Goal: Task Accomplishment & Management: Complete application form

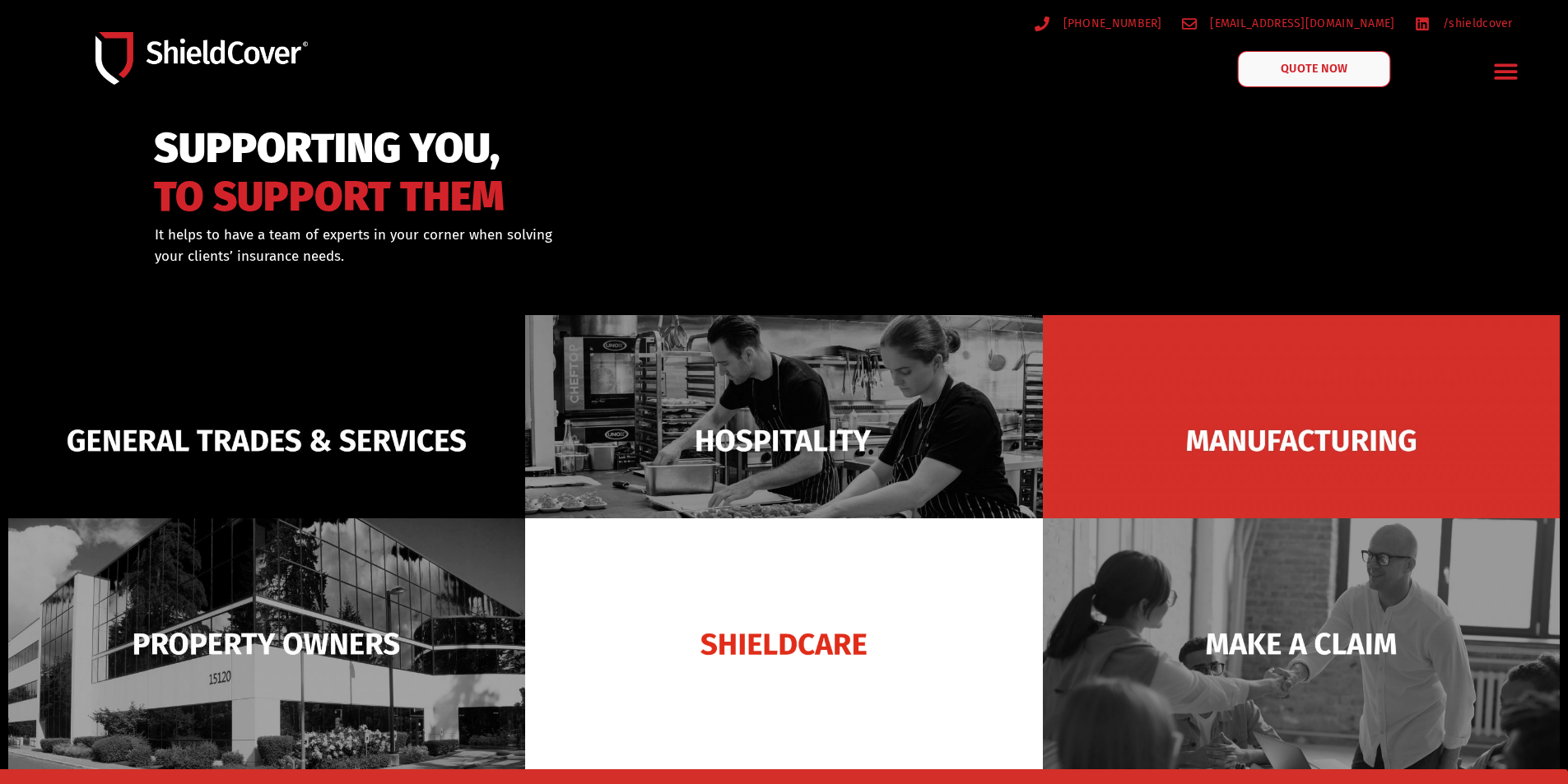
click at [1272, 72] on link "QUOTE NOW" at bounding box center [1314, 69] width 154 height 36
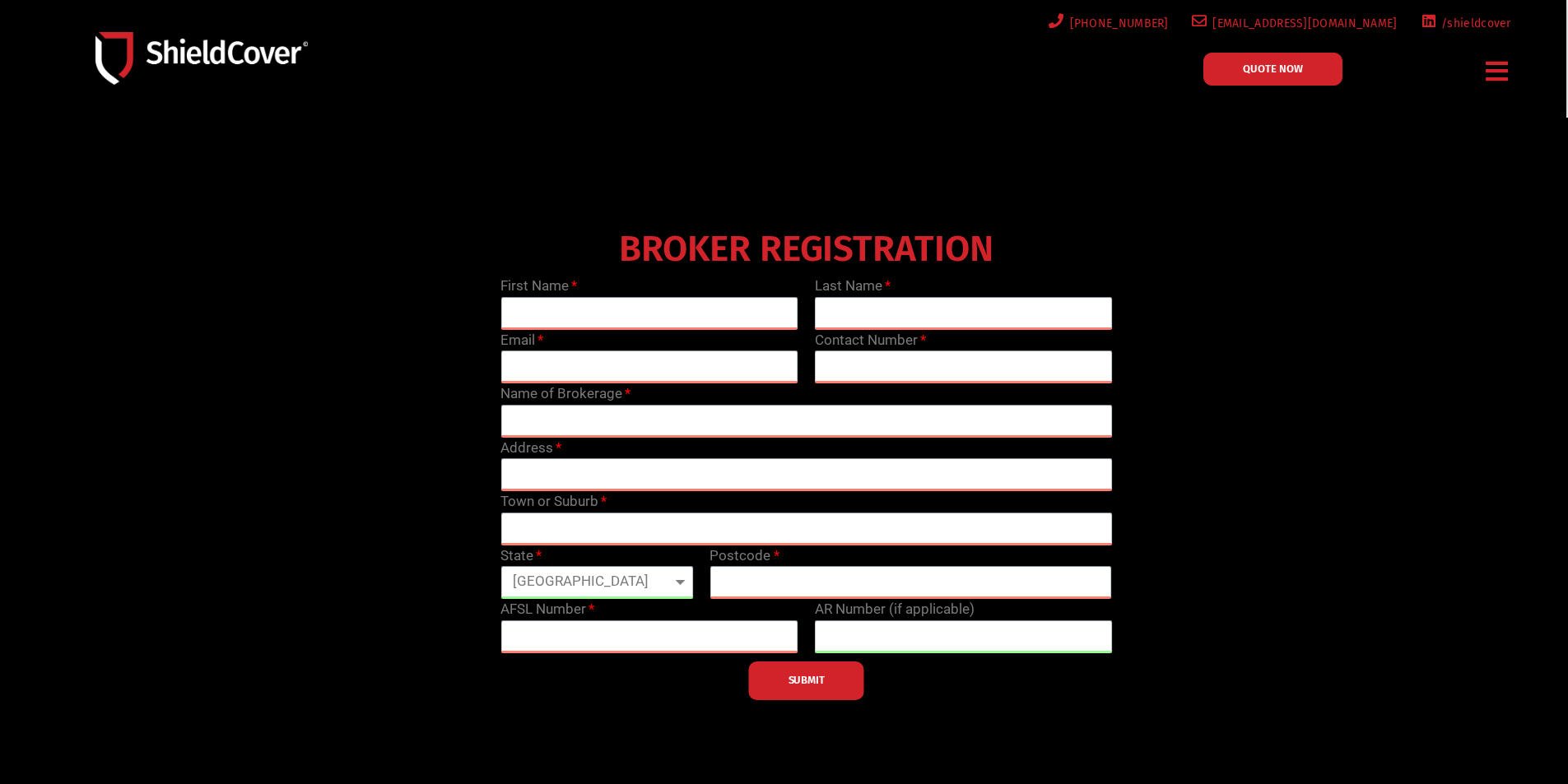
click at [210, 259] on div "BROKER REGISTRATION First Name Last Name Email Contact Number Name of Brokerage…" at bounding box center [807, 461] width 1256 height 477
